Goal: Information Seeking & Learning: Understand process/instructions

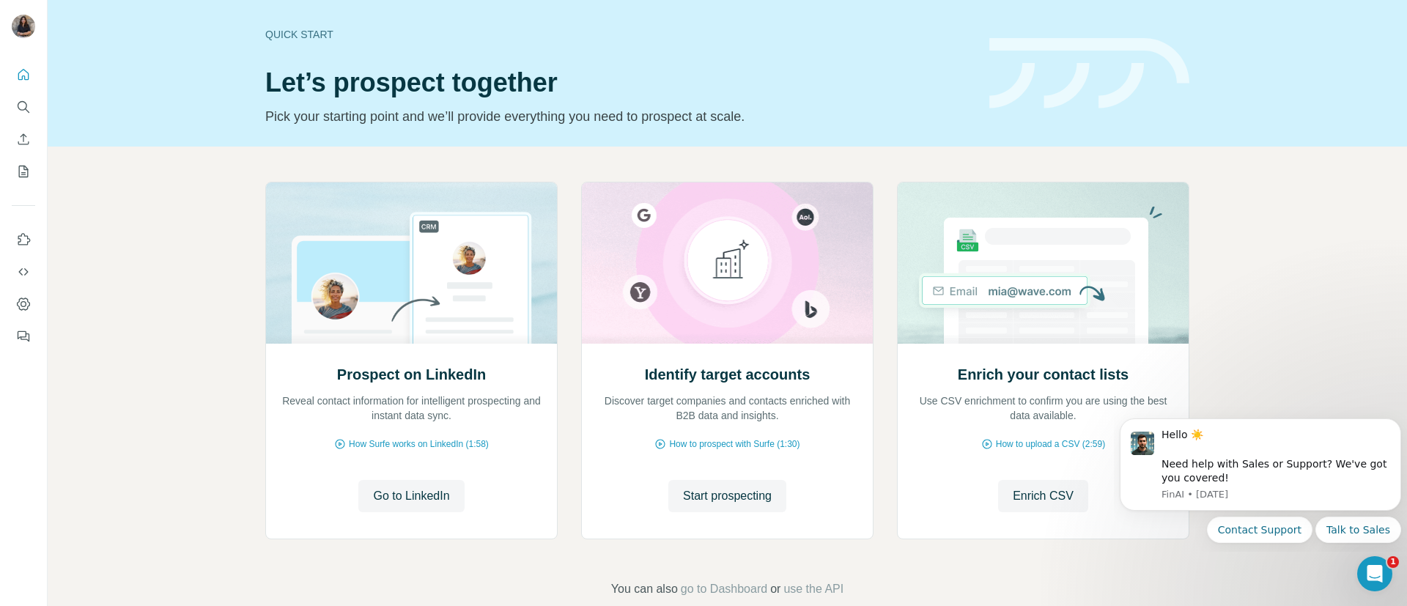
drag, startPoint x: 367, startPoint y: 442, endPoint x: 225, endPoint y: 445, distance: 142.2
click at [225, 445] on div "Prospect on LinkedIn Reveal contact information for intelligent prospecting and…" at bounding box center [727, 390] width 1359 height 487
drag, startPoint x: 400, startPoint y: 443, endPoint x: 186, endPoint y: 438, distance: 214.0
click at [186, 438] on div "Prospect on LinkedIn Reveal contact information for intelligent prospecting and…" at bounding box center [727, 390] width 1359 height 487
click at [465, 437] on span "How Surfe works on LinkedIn (1:58)" at bounding box center [419, 443] width 140 height 13
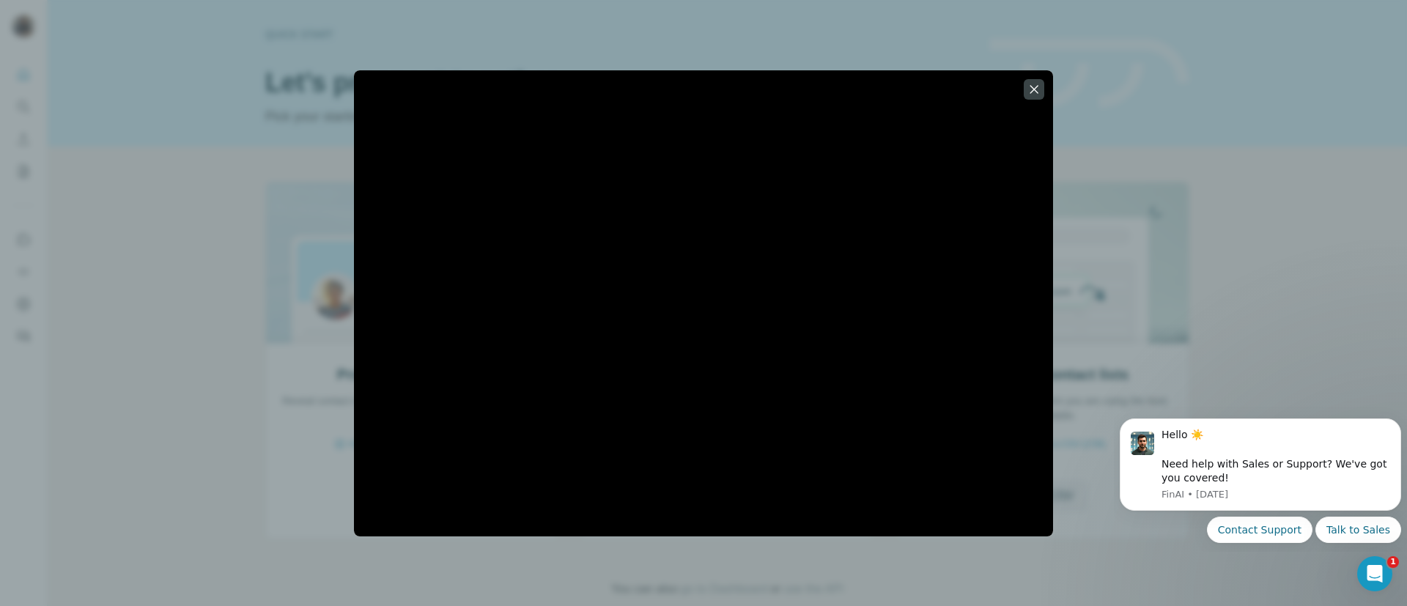
click at [1213, 196] on div at bounding box center [703, 303] width 1407 height 606
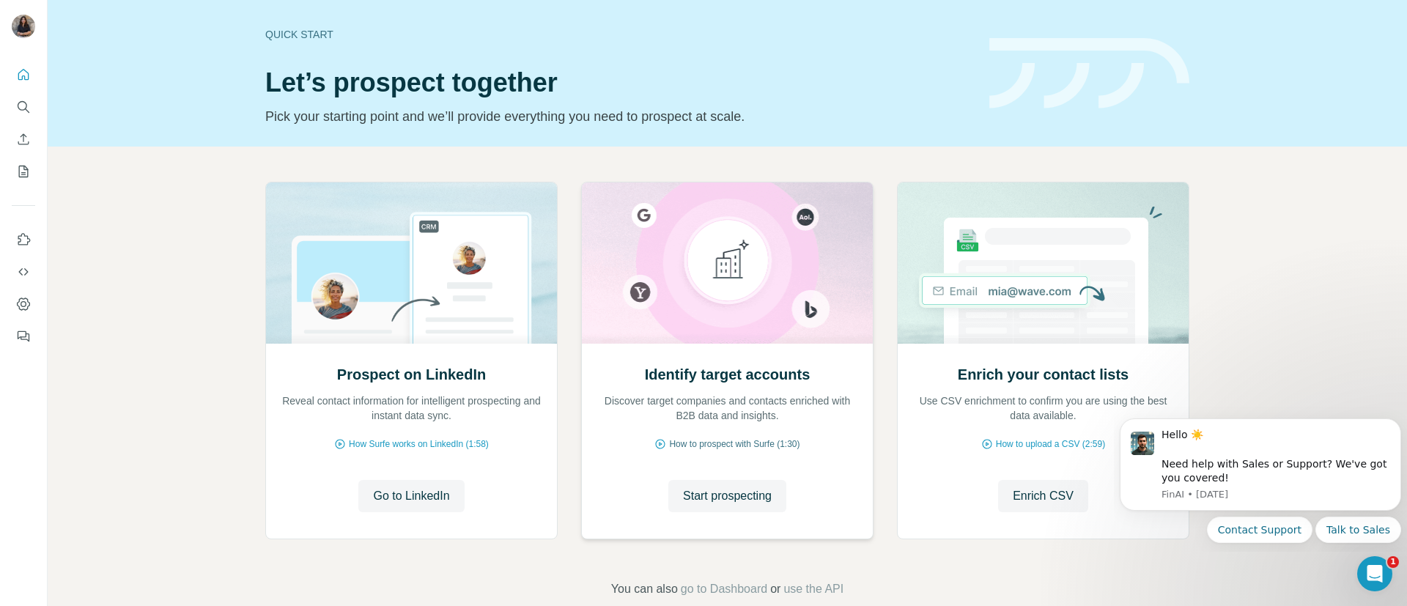
click at [731, 444] on span "How to prospect with Surfe (1:30)" at bounding box center [734, 443] width 130 height 13
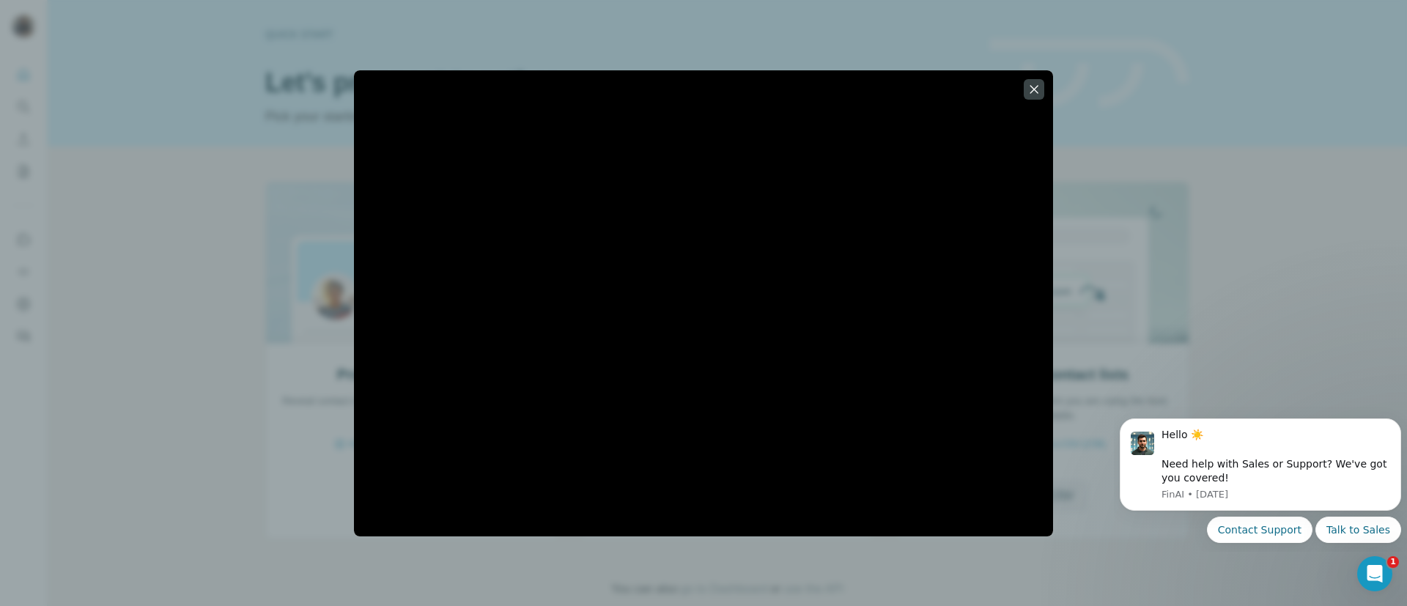
click at [1342, 294] on div at bounding box center [703, 303] width 1407 height 606
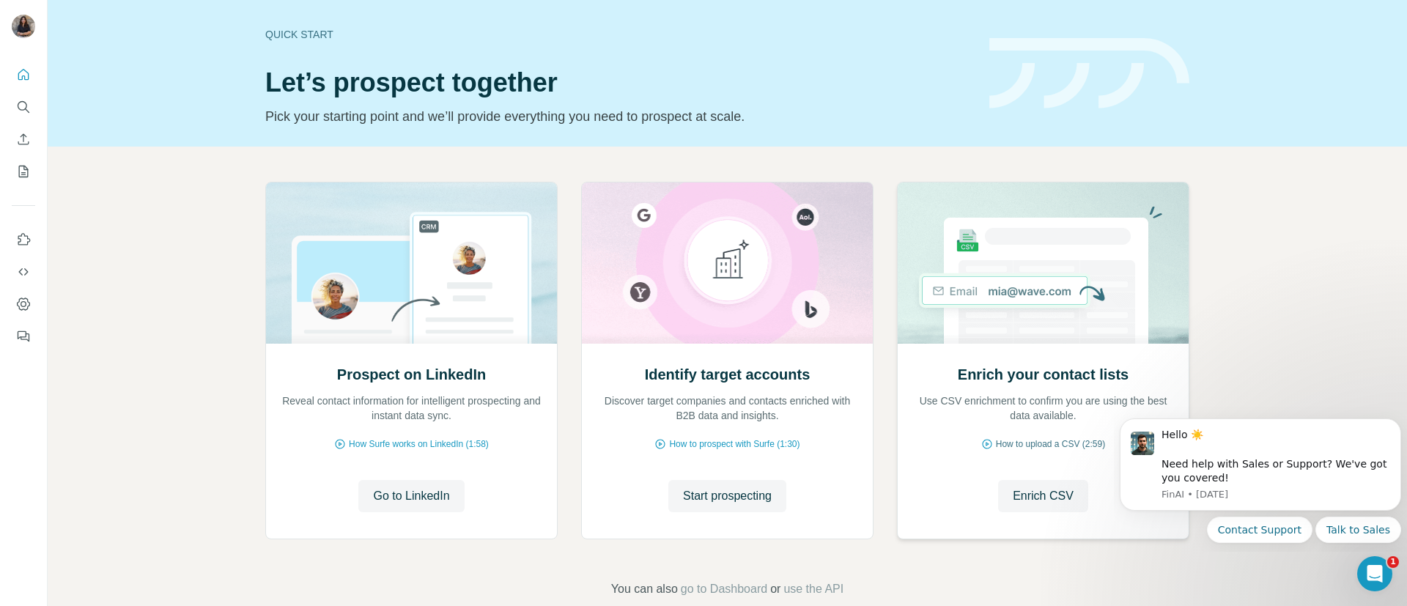
click at [1022, 445] on span "How to upload a CSV (2:59)" at bounding box center [1050, 443] width 109 height 13
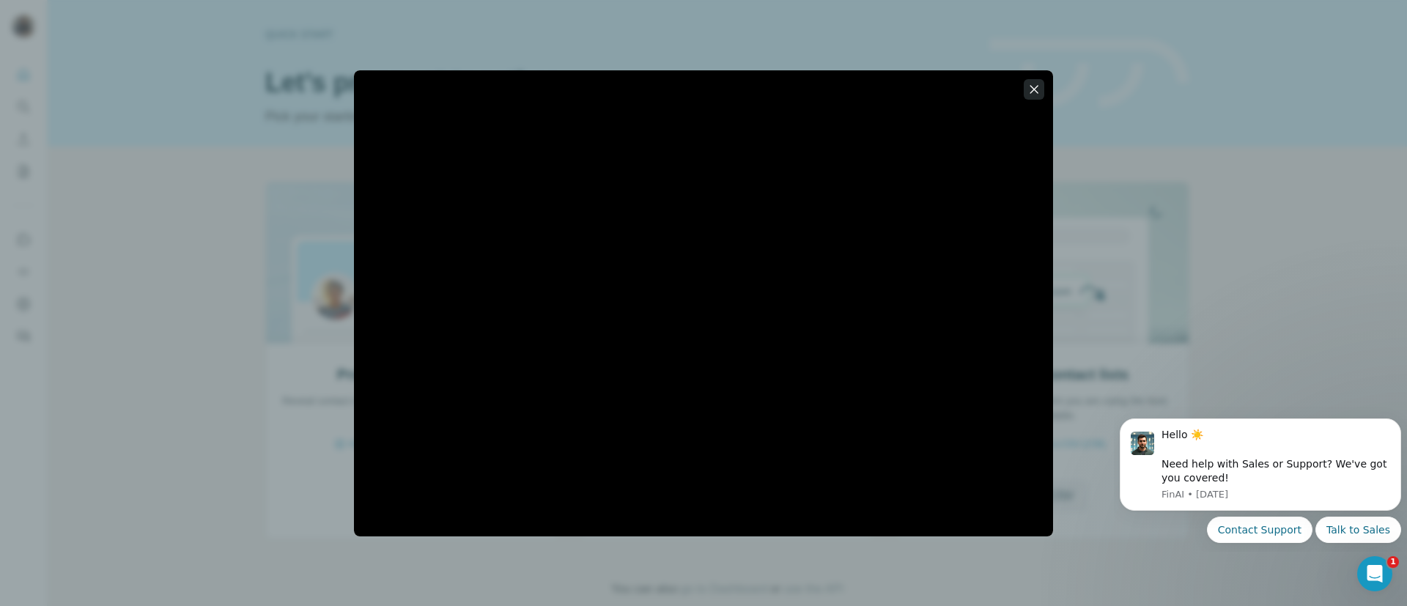
click at [1033, 90] on icon "button" at bounding box center [1034, 89] width 8 height 8
